Goal: Transaction & Acquisition: Purchase product/service

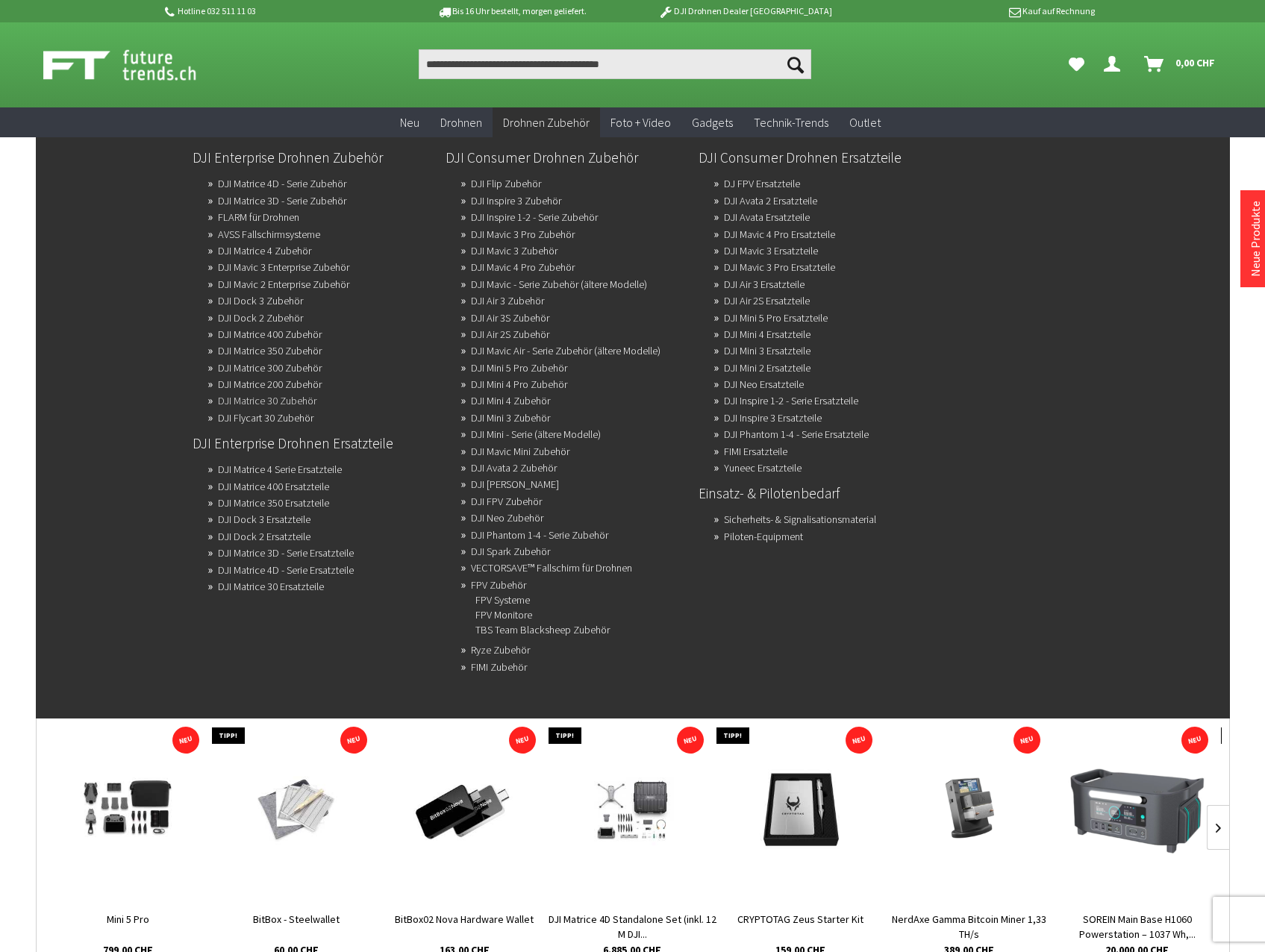
click at [266, 405] on link "DJI Matrice 30 Zubehör" at bounding box center [267, 400] width 99 height 21
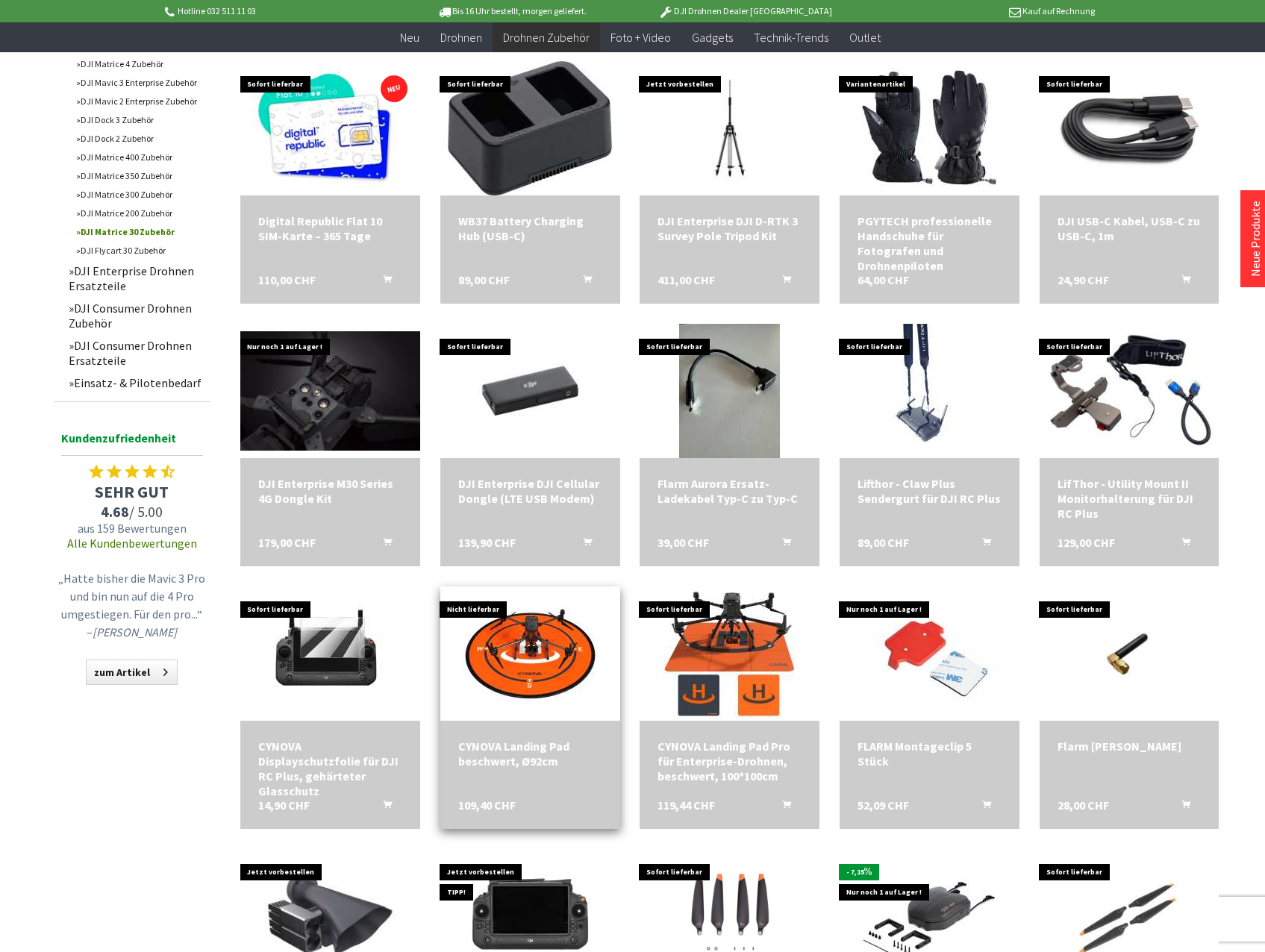
scroll to position [523, 0]
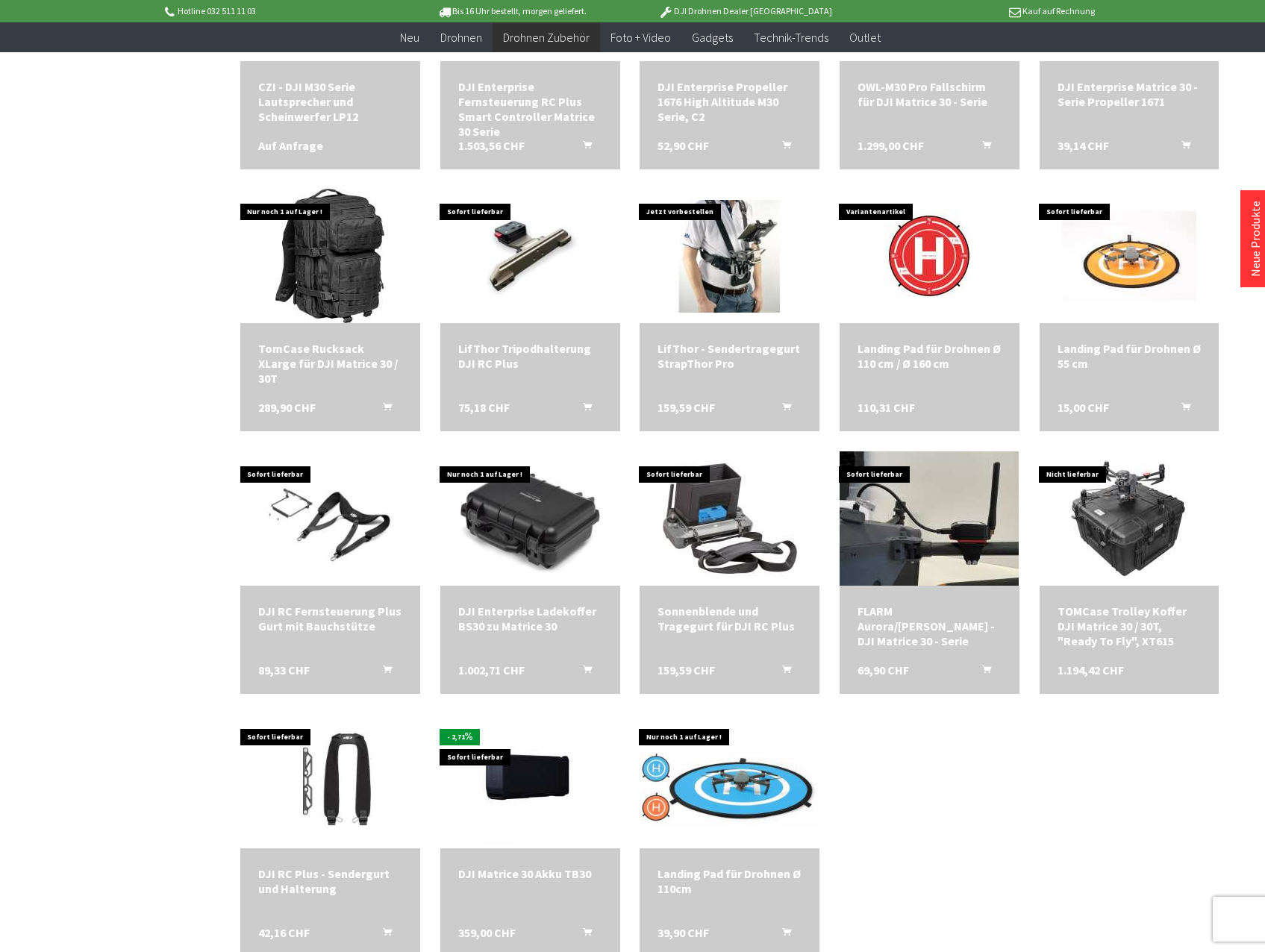
scroll to position [1418, 0]
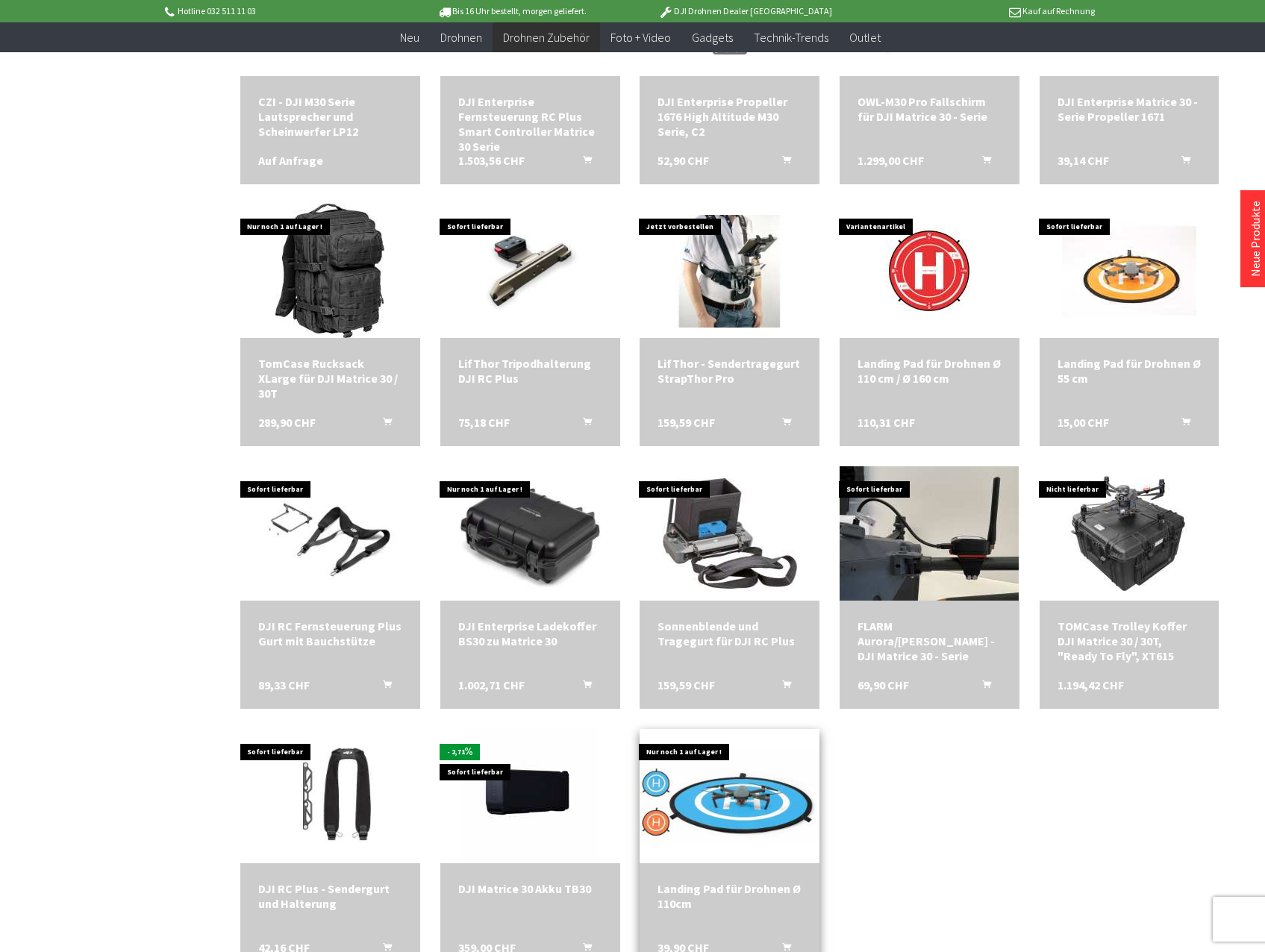
click at [726, 868] on div "Landing Pad für Drohnen Ø 110cm 39,90 CHF In den Warenkorb" at bounding box center [729, 918] width 180 height 109
click at [728, 875] on div "Landing Pad für Drohnen Ø 110cm 39,90 CHF In den Warenkorb" at bounding box center [729, 918] width 180 height 109
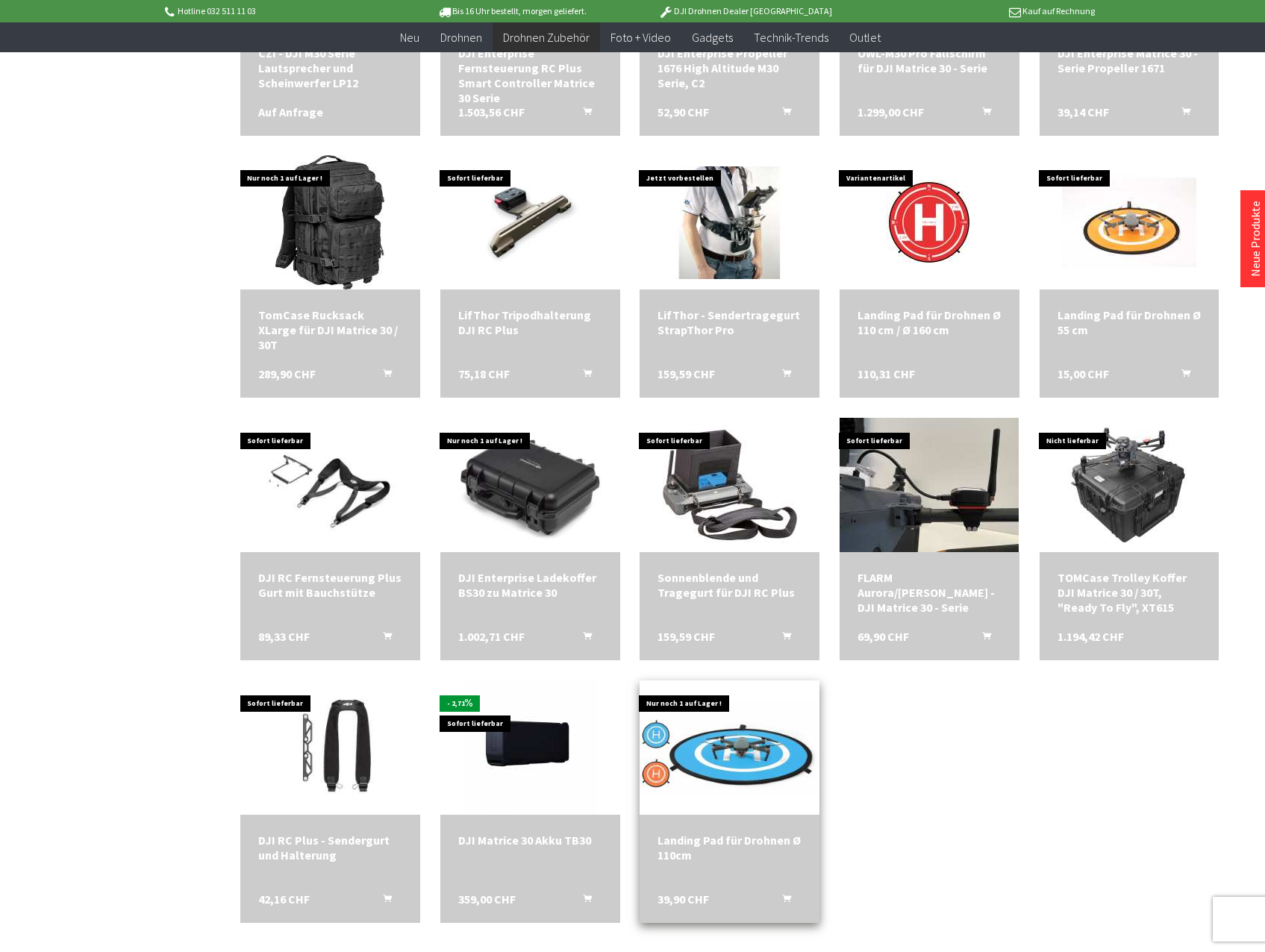
scroll to position [1493, 0]
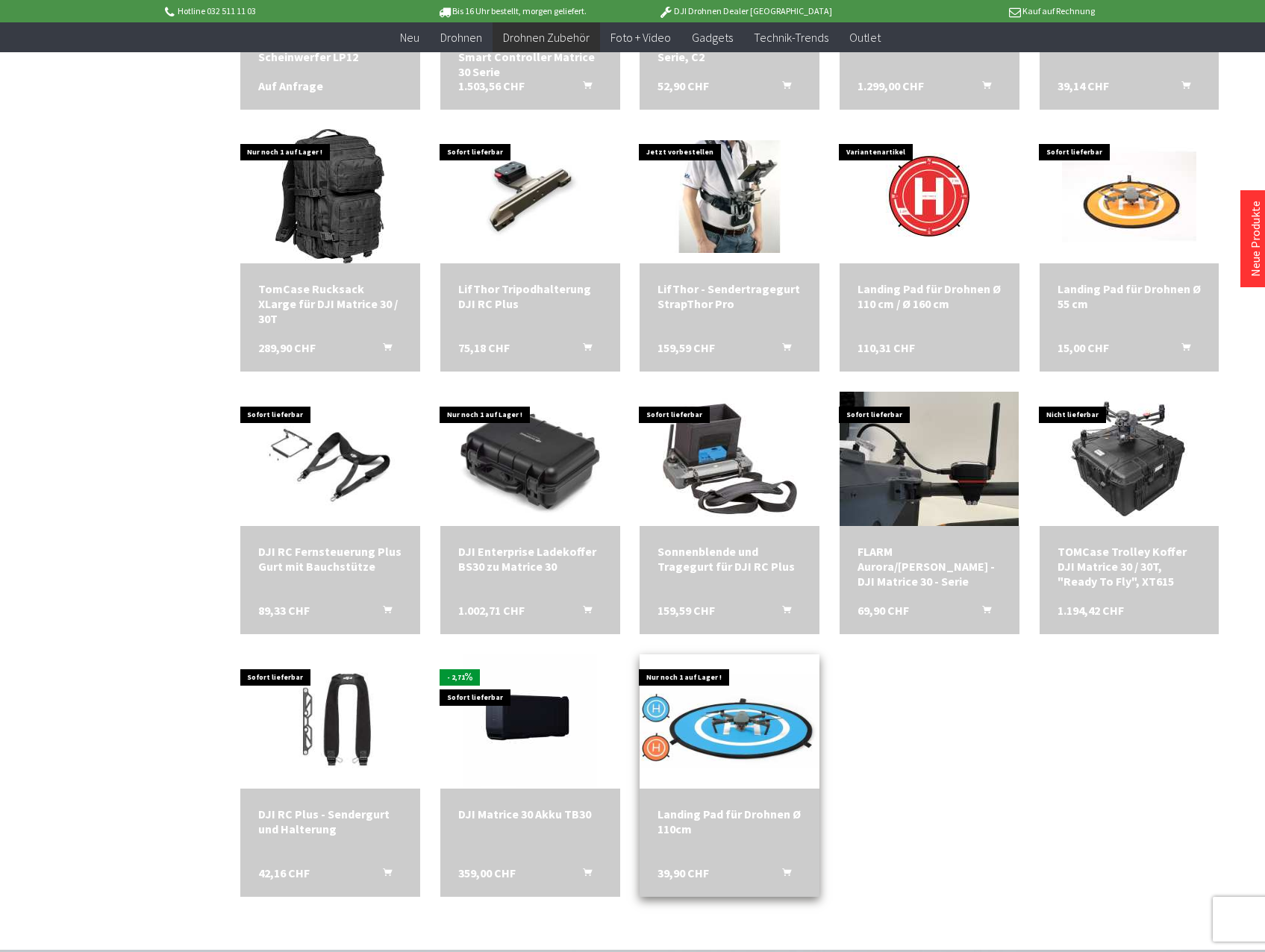
click at [746, 813] on div "Landing Pad für Drohnen Ø 110cm" at bounding box center [729, 822] width 144 height 30
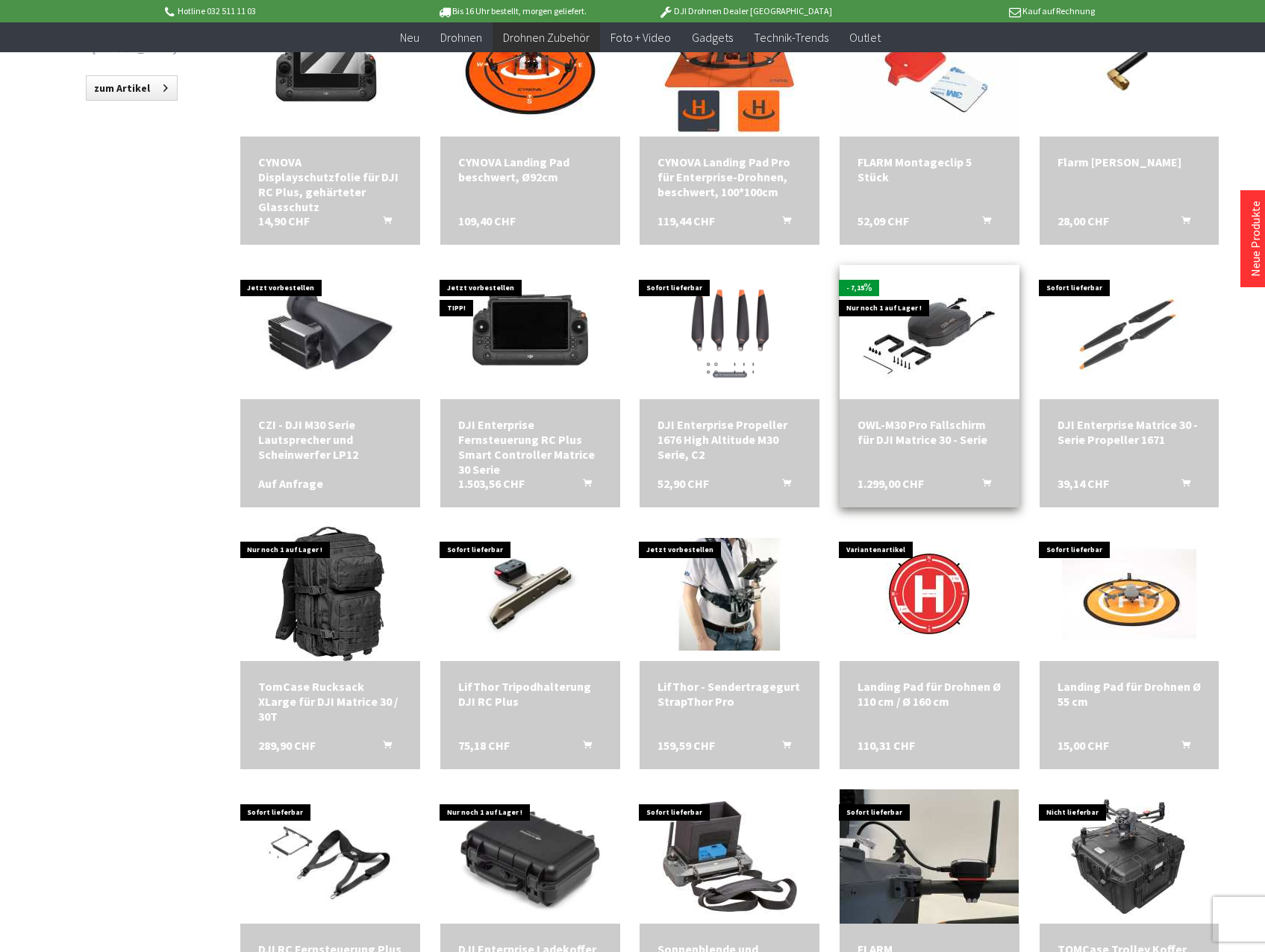
scroll to position [1045, 0]
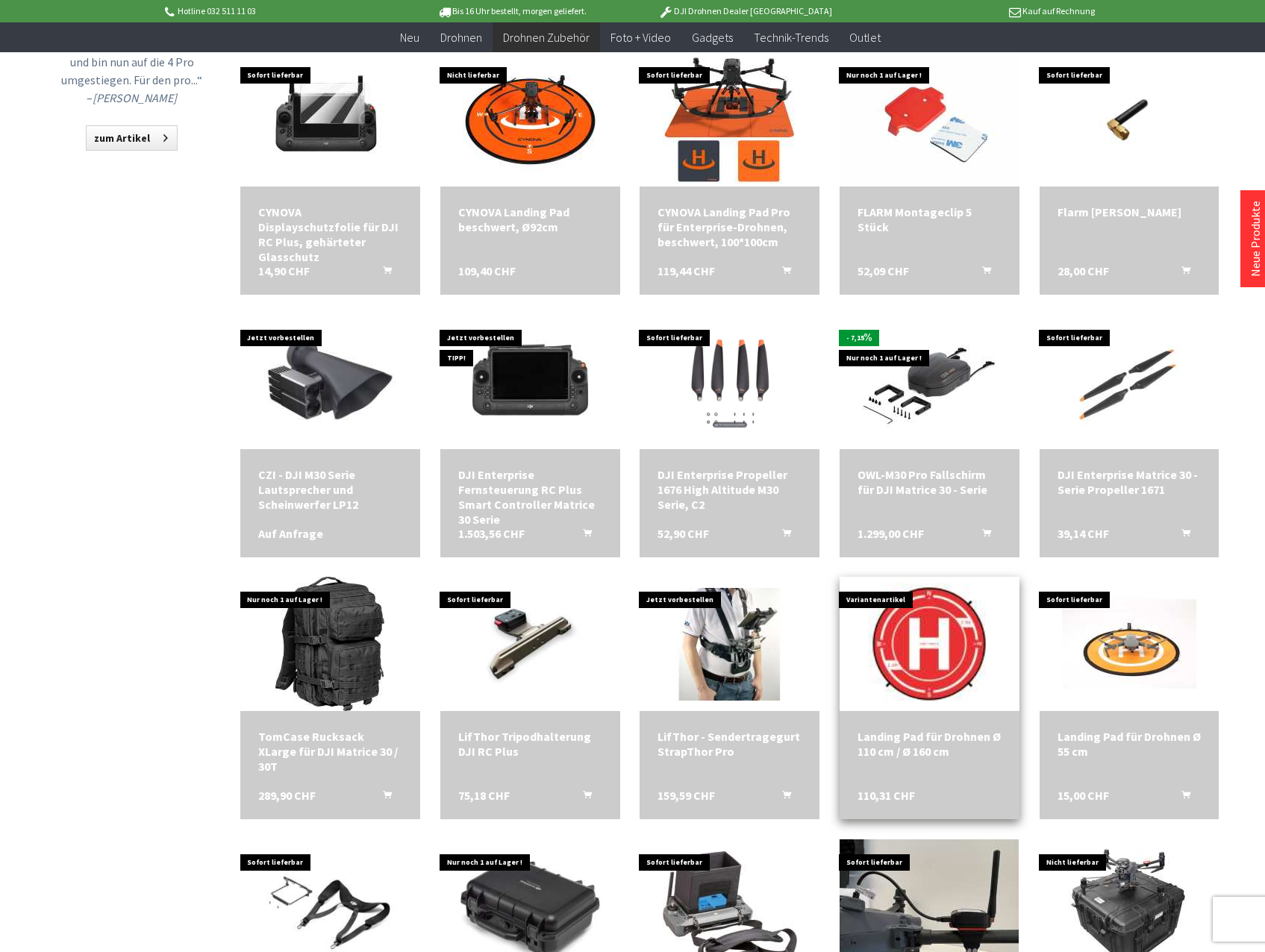
click at [945, 697] on img at bounding box center [929, 644] width 188 height 188
click at [927, 754] on div "Landing Pad für Drohnen Ø 110 cm / Ø 160 cm" at bounding box center [929, 744] width 144 height 30
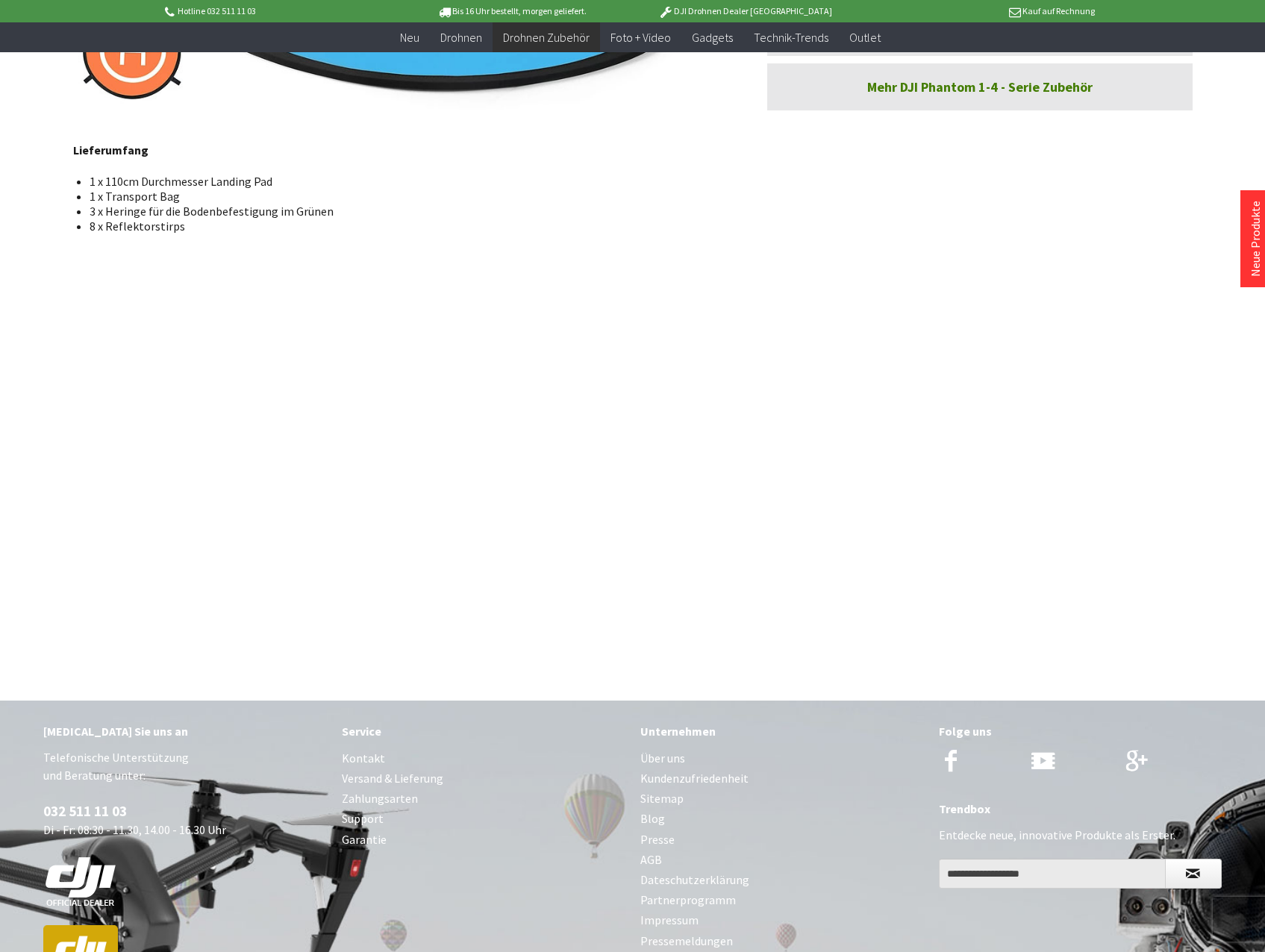
scroll to position [671, 0]
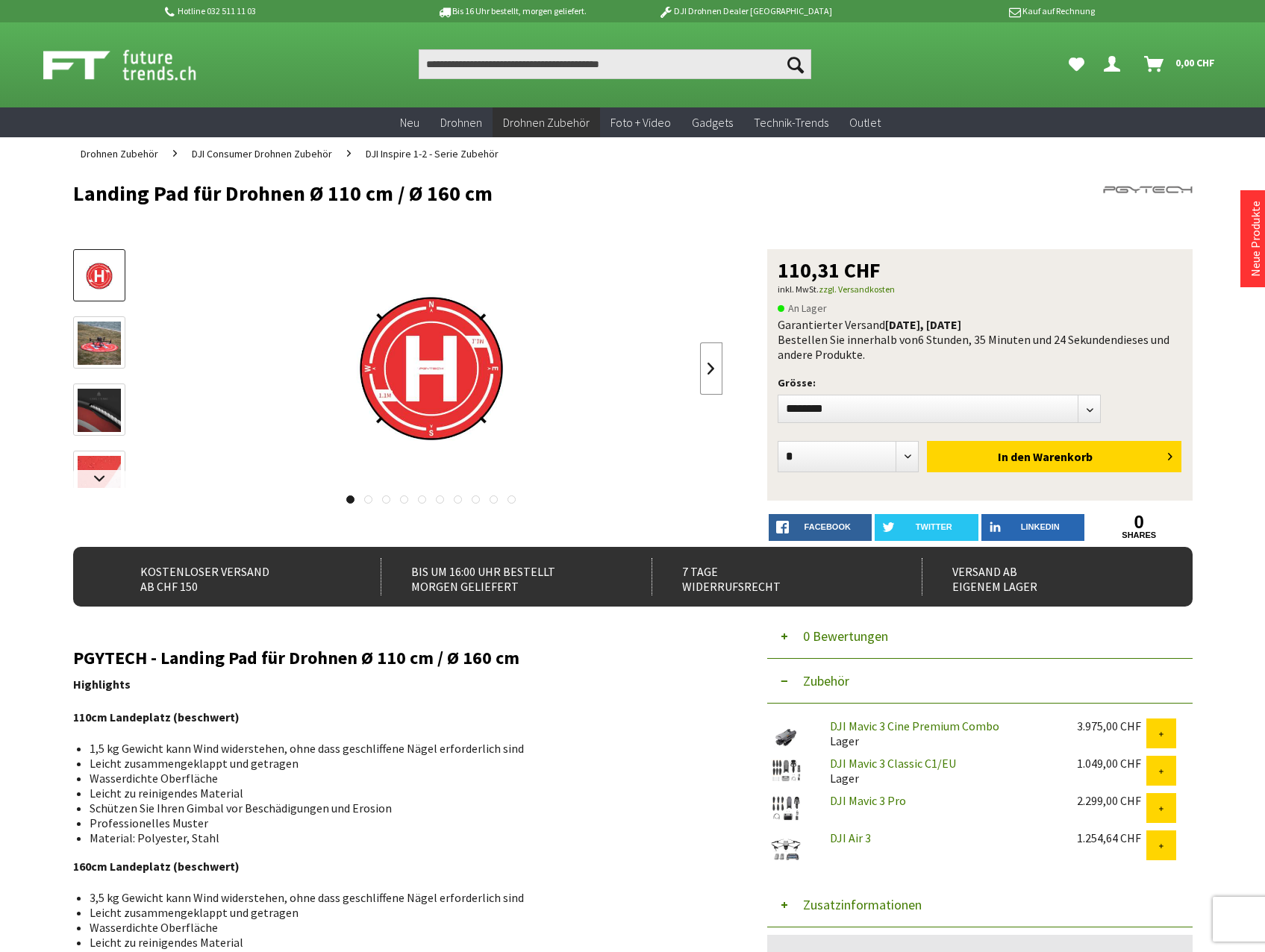
click at [704, 376] on link at bounding box center [711, 368] width 23 height 53
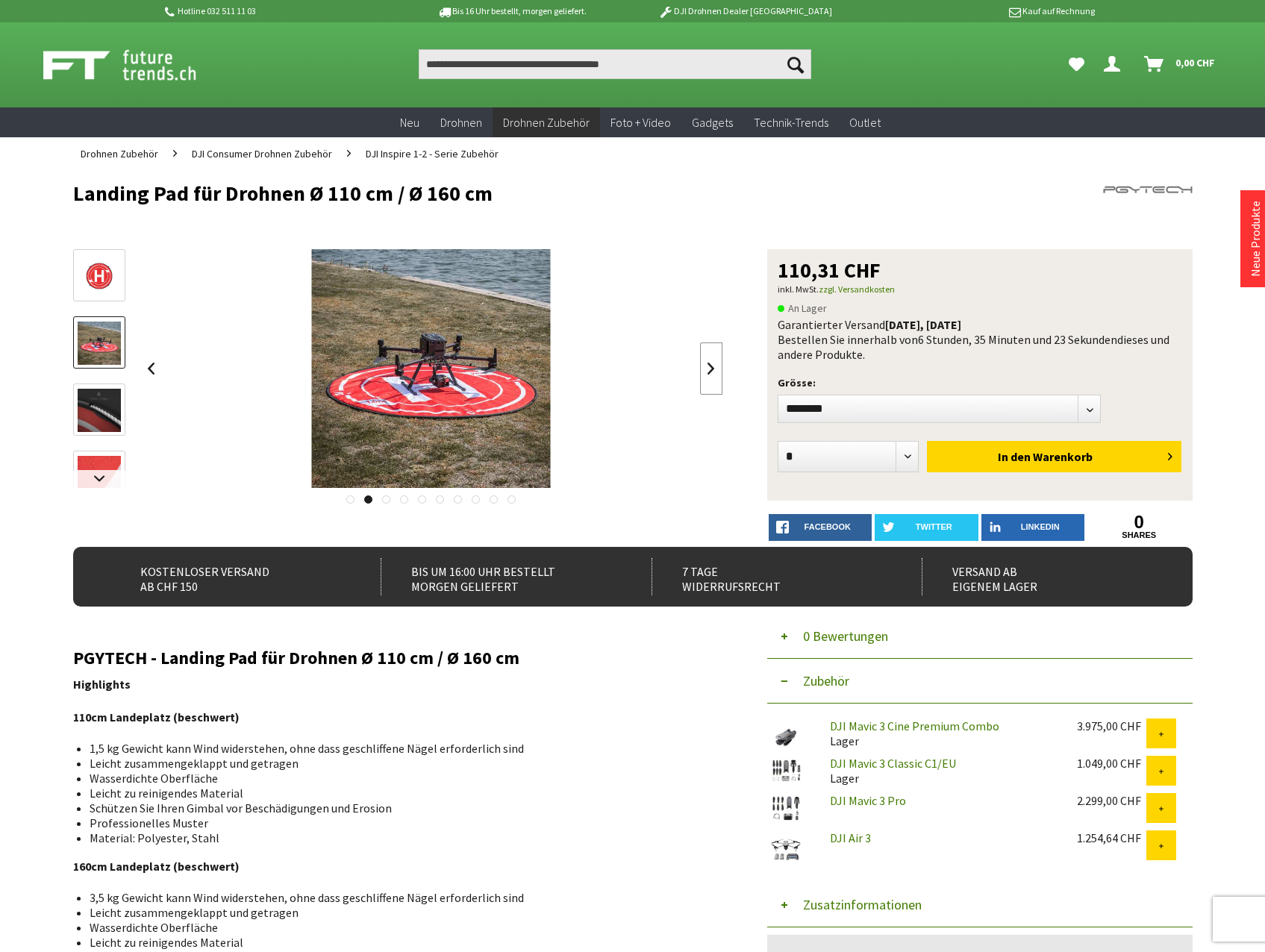
click at [704, 376] on link at bounding box center [711, 368] width 23 height 53
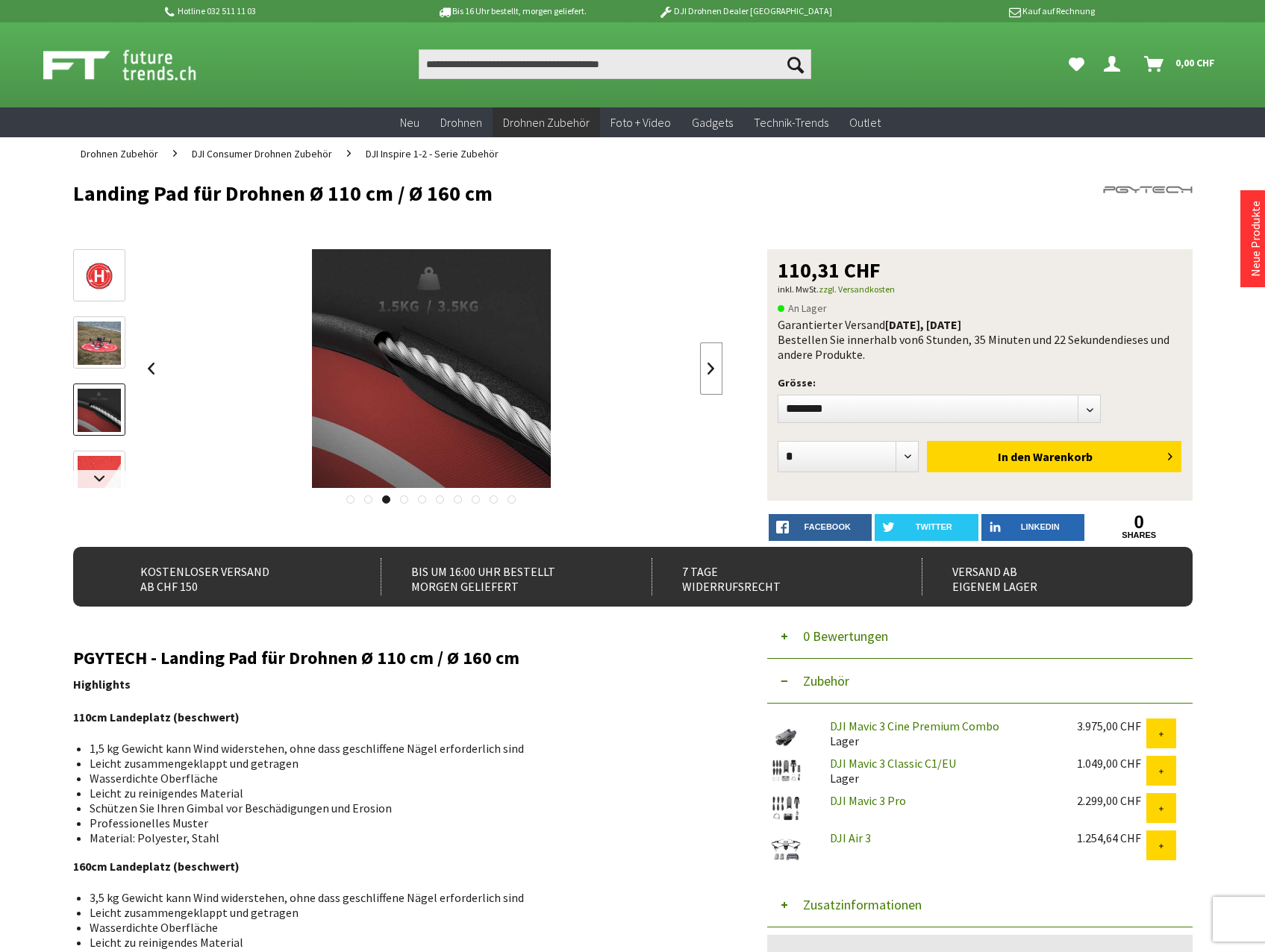
click at [704, 376] on link at bounding box center [711, 368] width 23 height 53
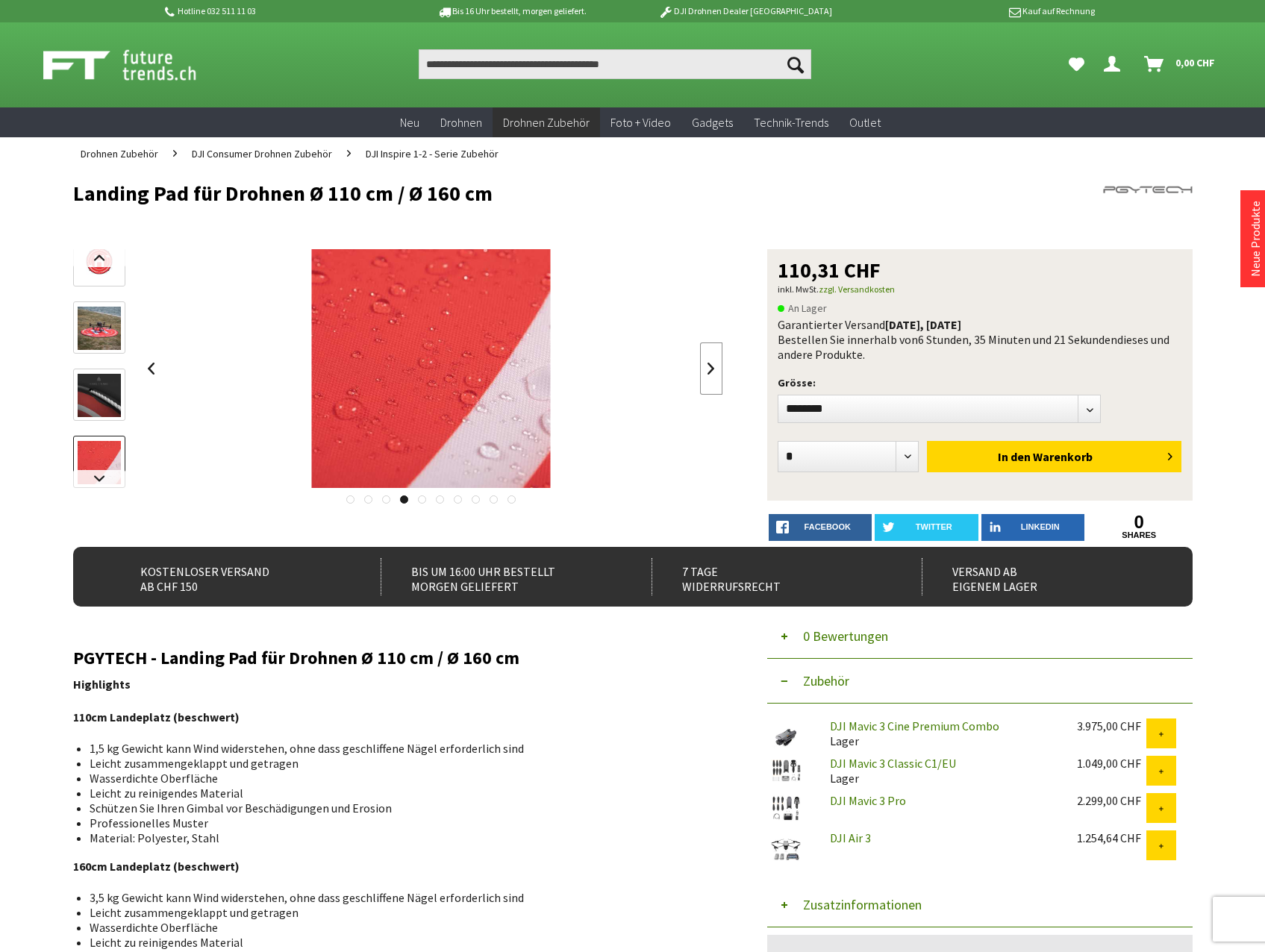
click at [704, 376] on link at bounding box center [711, 368] width 23 height 53
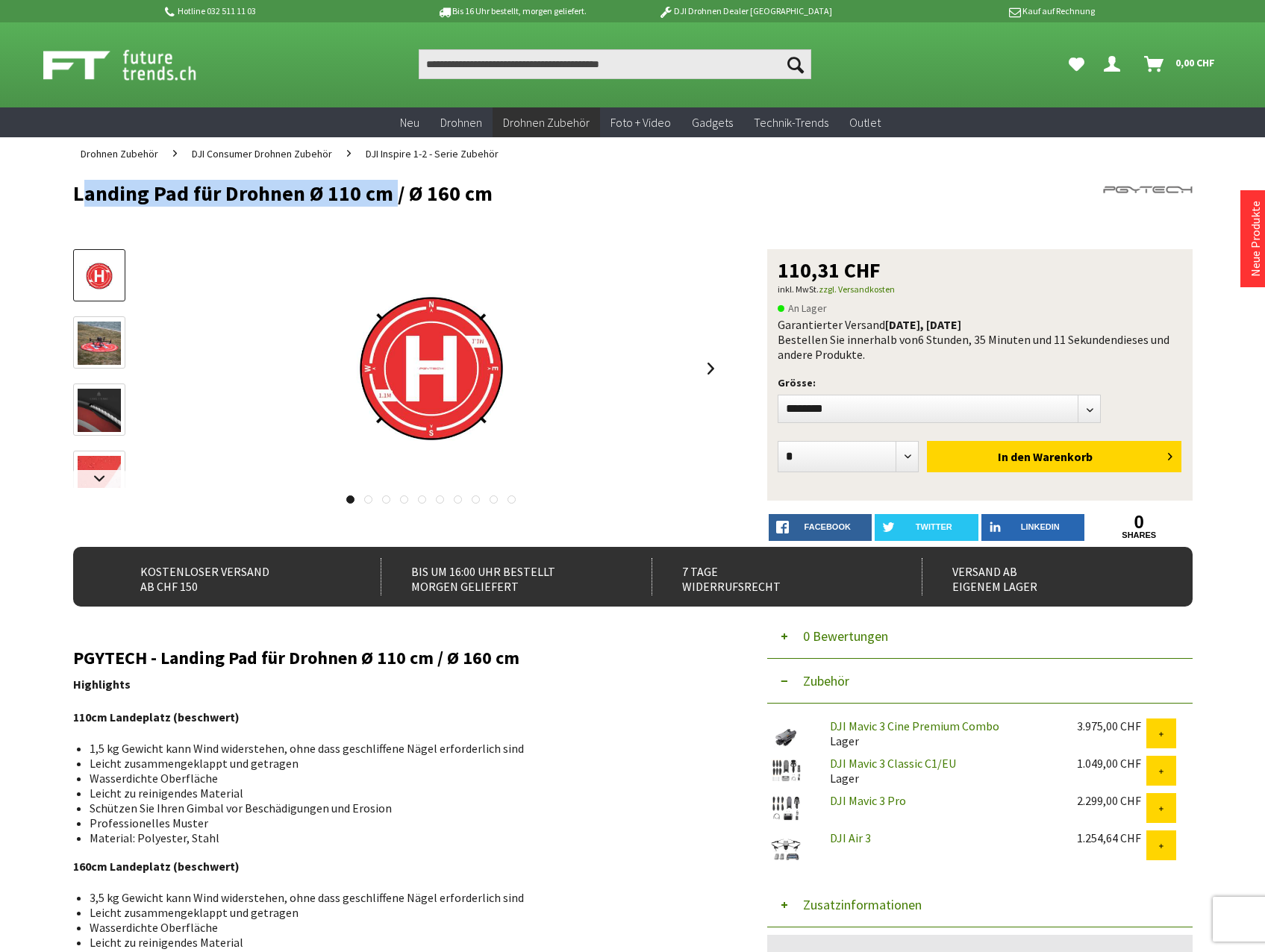
drag, startPoint x: 388, startPoint y: 188, endPoint x: 60, endPoint y: 200, distance: 328.2
copy h1 "Landing Pad für Drohnen Ø 110 cm"
